Goal: Information Seeking & Learning: Check status

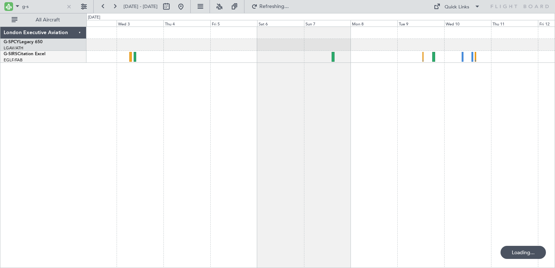
click at [357, 105] on div at bounding box center [320, 148] width 468 height 242
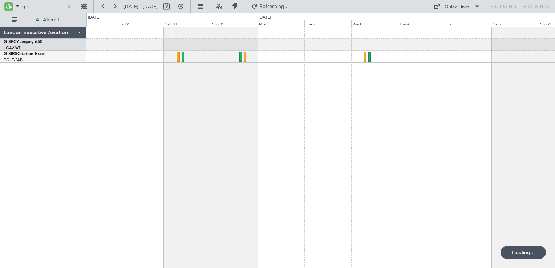
click at [416, 115] on div at bounding box center [320, 148] width 468 height 242
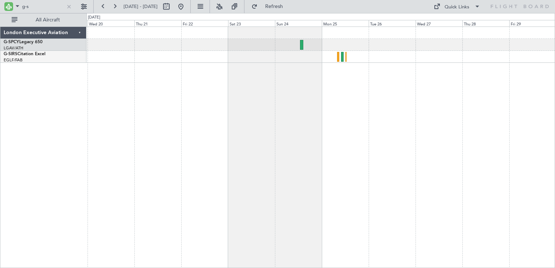
click at [442, 113] on div at bounding box center [320, 148] width 468 height 242
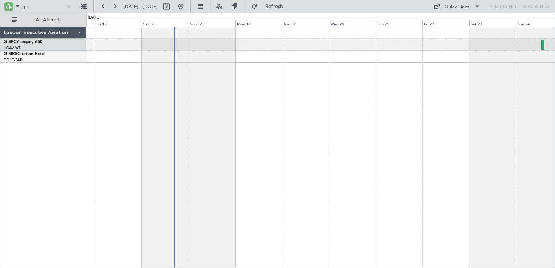
click at [449, 111] on div "Planned Maint [GEOGRAPHIC_DATA] ([GEOGRAPHIC_DATA])" at bounding box center [320, 148] width 468 height 242
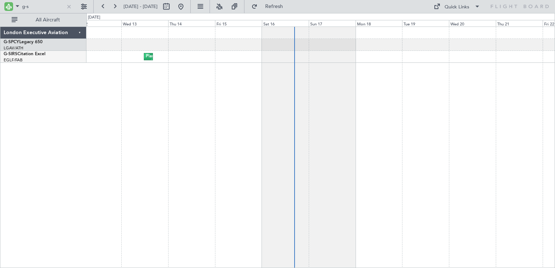
click at [320, 110] on div "Planned Maint [GEOGRAPHIC_DATA] ([GEOGRAPHIC_DATA])" at bounding box center [320, 148] width 468 height 242
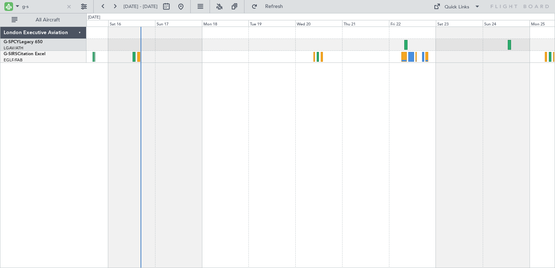
click at [301, 117] on div "Planned Maint [GEOGRAPHIC_DATA] ([GEOGRAPHIC_DATA])" at bounding box center [320, 148] width 468 height 242
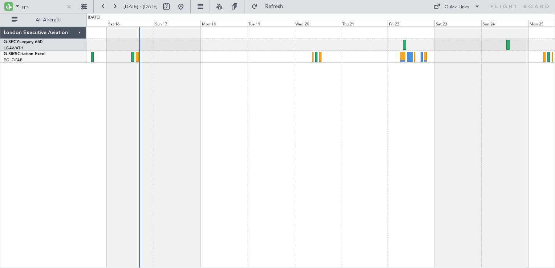
click at [242, 115] on div "Planned Maint [GEOGRAPHIC_DATA] ([GEOGRAPHIC_DATA])" at bounding box center [320, 148] width 468 height 242
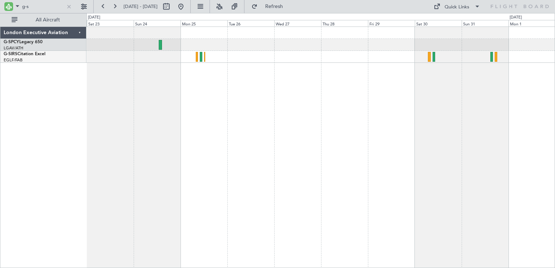
click at [263, 109] on div at bounding box center [320, 148] width 468 height 242
click at [395, 143] on div at bounding box center [320, 148] width 468 height 242
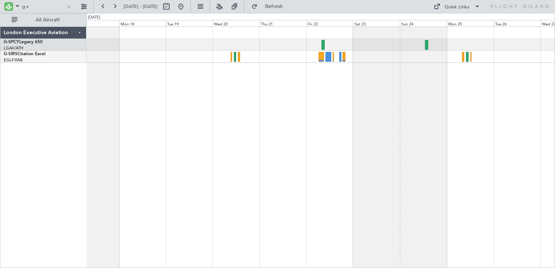
click at [313, 137] on div at bounding box center [320, 148] width 468 height 242
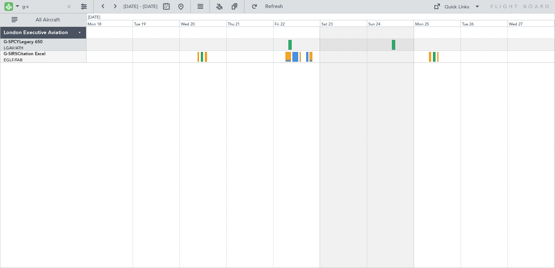
click at [311, 101] on div at bounding box center [320, 148] width 468 height 242
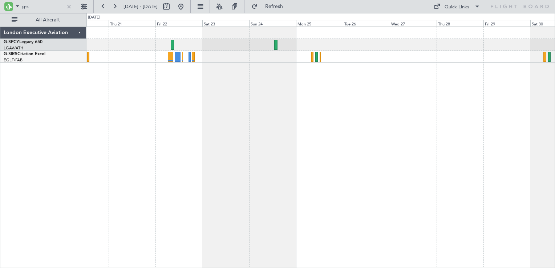
click at [230, 72] on div at bounding box center [320, 148] width 468 height 242
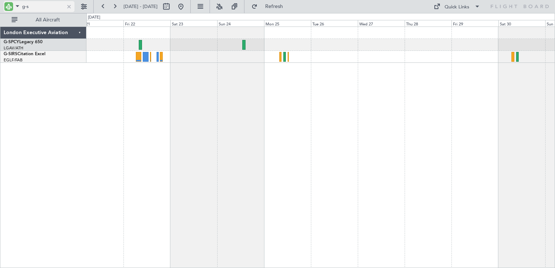
click at [45, 7] on input "g-s" at bounding box center [43, 6] width 42 height 11
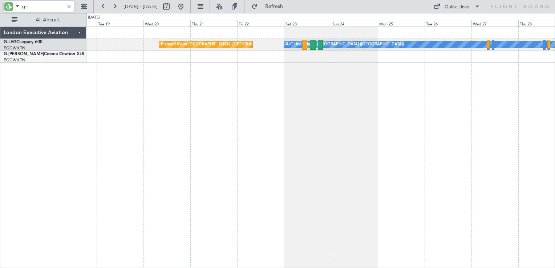
click at [261, 108] on div "A/C Unavailable [GEOGRAPHIC_DATA] ([GEOGRAPHIC_DATA]) Planned Maint [GEOGRAPHIC…" at bounding box center [320, 148] width 468 height 242
type input "g-l"
click at [70, 7] on div at bounding box center [69, 7] width 8 height 8
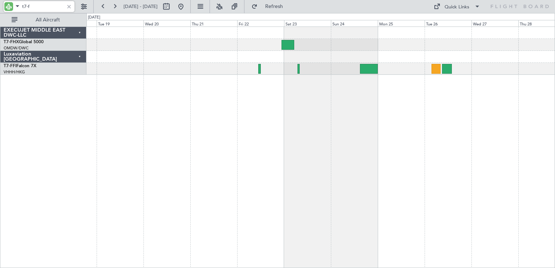
click at [299, 104] on div "Planned Maint [GEOGRAPHIC_DATA] ([GEOGRAPHIC_DATA][PERSON_NAME])" at bounding box center [320, 148] width 468 height 242
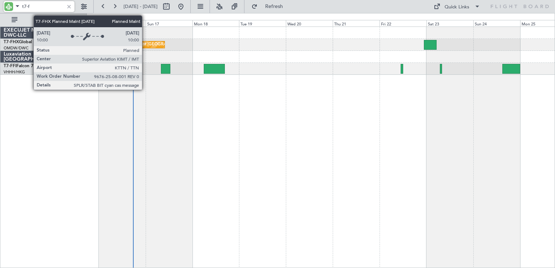
click at [145, 43] on div "Planned Maint [GEOGRAPHIC_DATA] ([GEOGRAPHIC_DATA][PERSON_NAME])" at bounding box center [193, 44] width 147 height 11
type input "t7-f"
